Goal: Transaction & Acquisition: Book appointment/travel/reservation

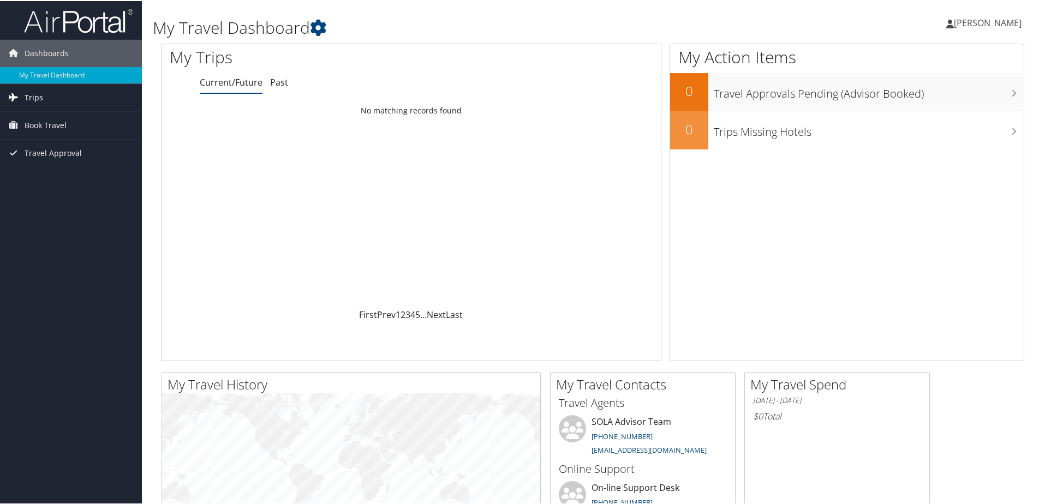
click at [32, 97] on span "Trips" at bounding box center [34, 96] width 19 height 27
click at [50, 171] on span "Book Travel" at bounding box center [46, 173] width 42 height 27
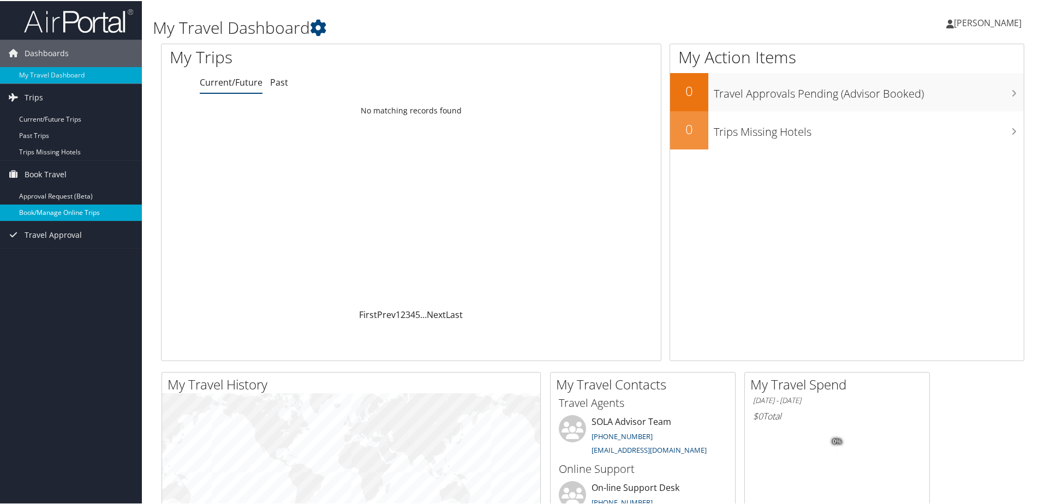
click at [73, 211] on link "Book/Manage Online Trips" at bounding box center [71, 211] width 142 height 16
click at [69, 173] on link "Book Travel" at bounding box center [71, 173] width 142 height 27
click at [61, 173] on span "Book Travel" at bounding box center [46, 173] width 42 height 27
click at [71, 213] on link "Book/Manage Online Trips" at bounding box center [71, 211] width 142 height 16
